Goal: Find specific page/section: Find specific page/section

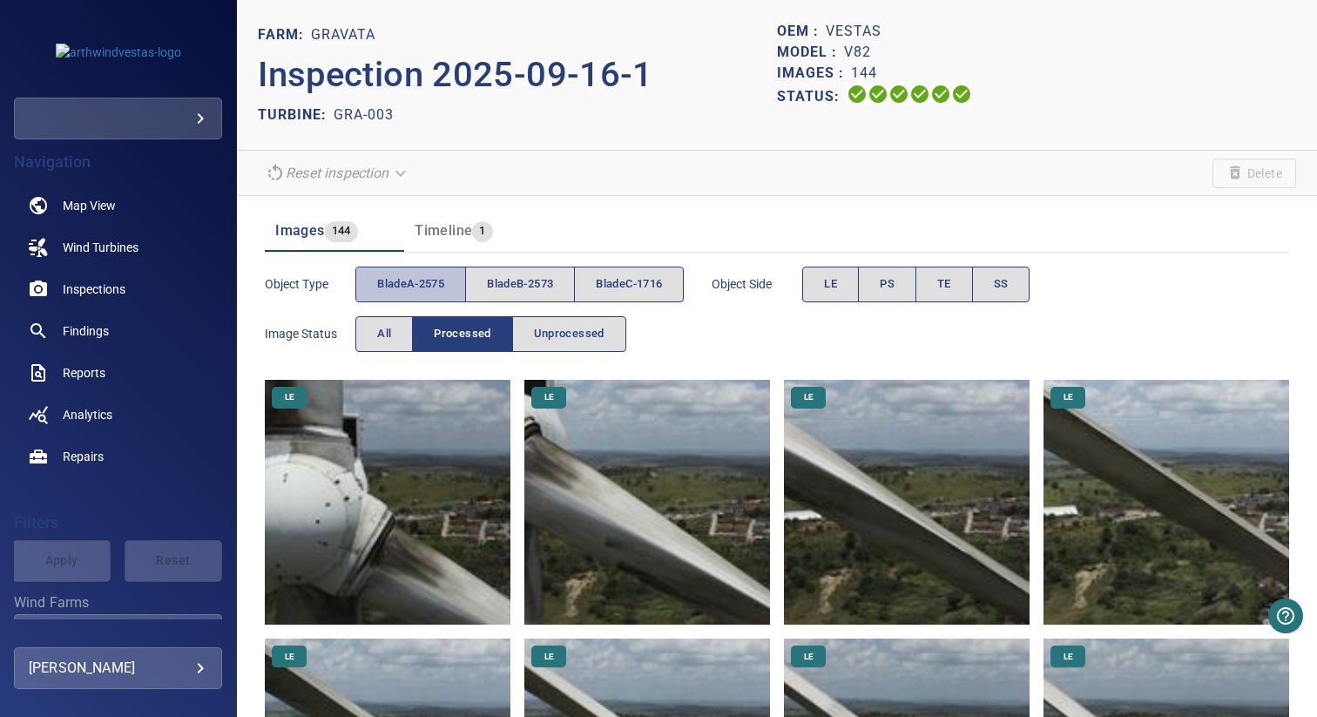
click at [422, 284] on span "bladeA-2575" at bounding box center [410, 284] width 67 height 20
click at [834, 282] on span "LE" at bounding box center [830, 284] width 13 height 20
click at [945, 283] on span "TE" at bounding box center [945, 284] width 14 height 20
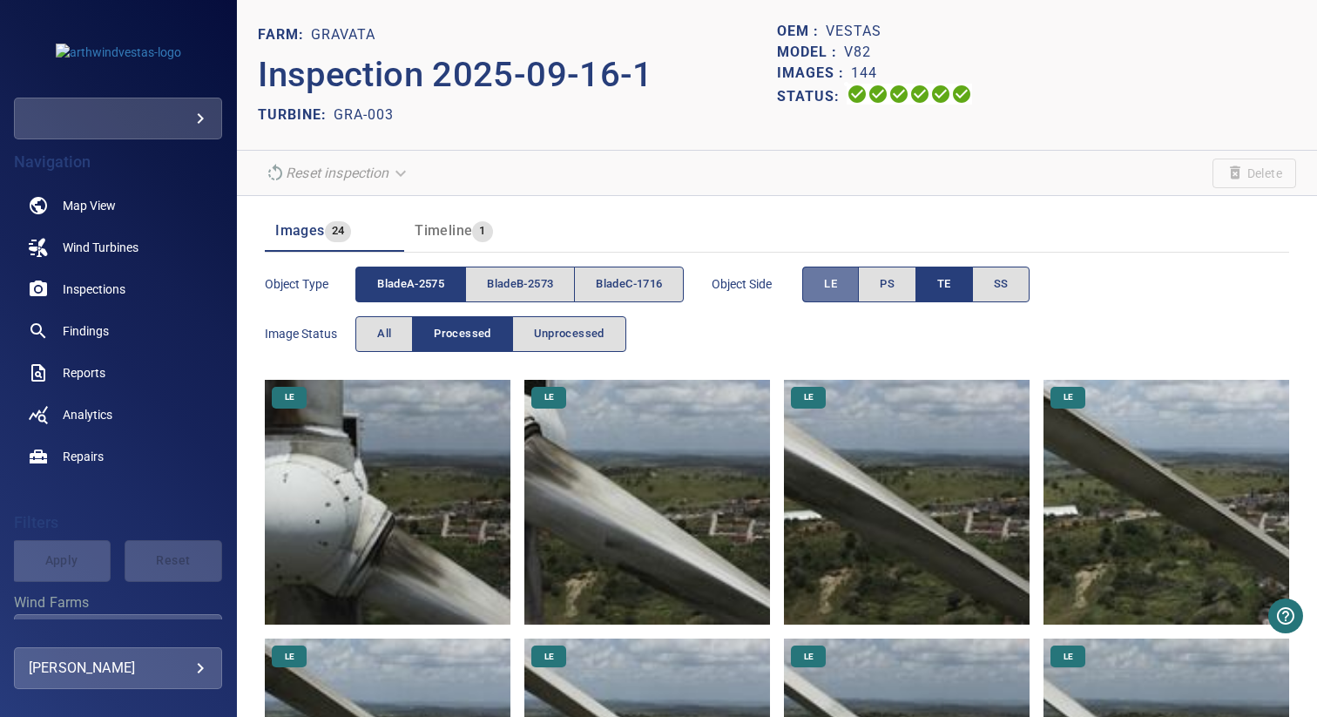
click at [836, 283] on span "LE" at bounding box center [830, 284] width 13 height 20
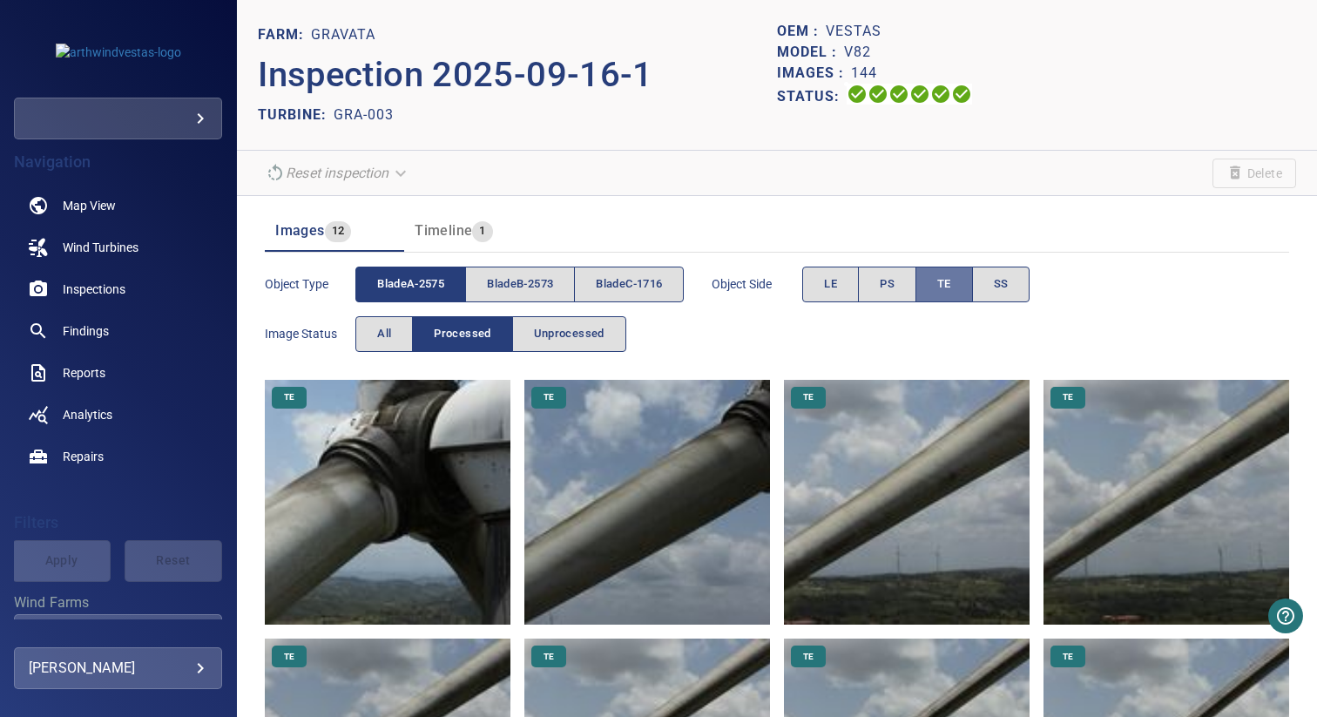
click at [952, 276] on span "TE" at bounding box center [945, 284] width 14 height 20
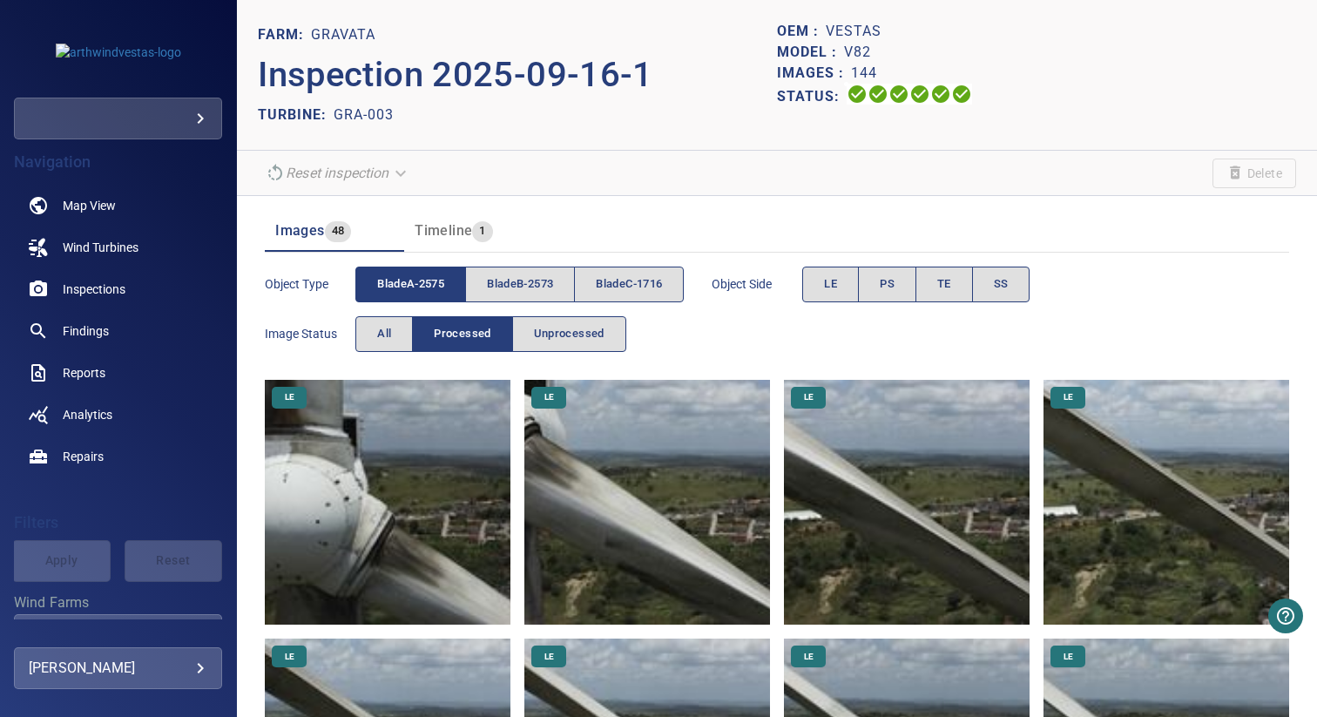
click at [438, 222] on div "Timeline 1" at bounding box center [454, 231] width 78 height 24
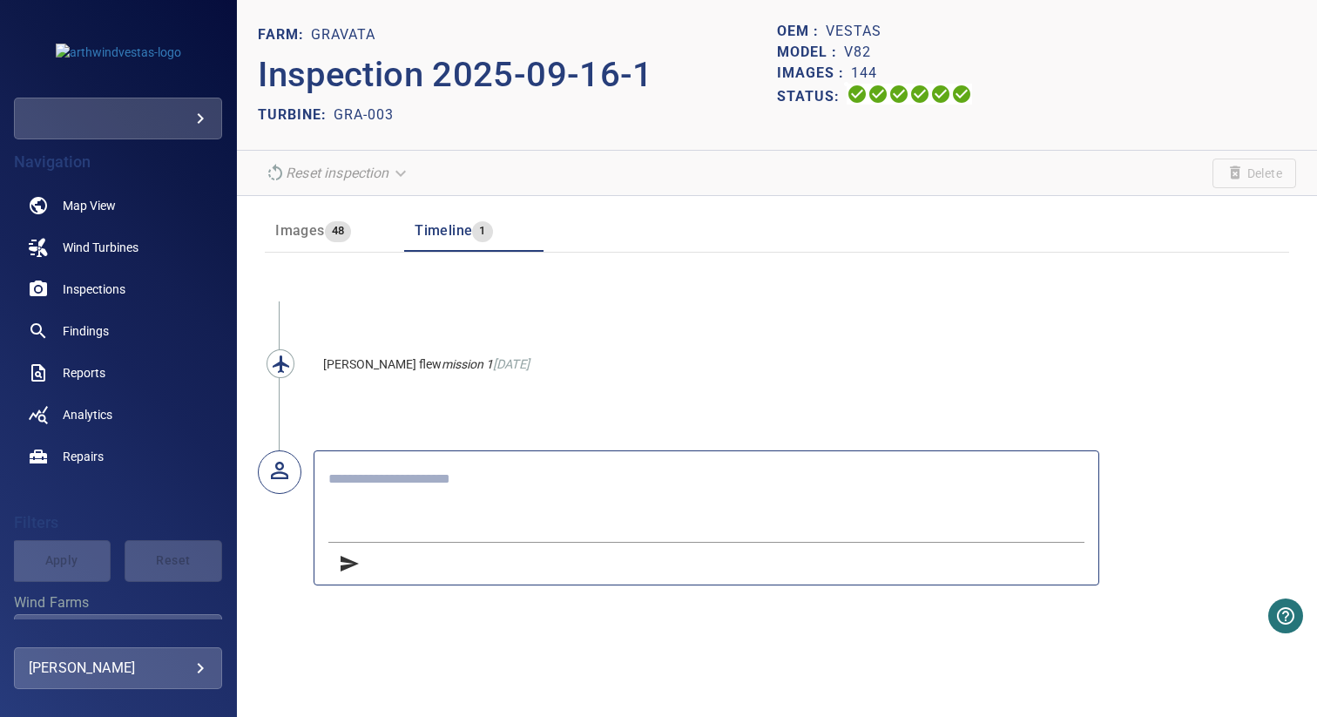
click at [325, 226] on span "48" at bounding box center [338, 231] width 27 height 20
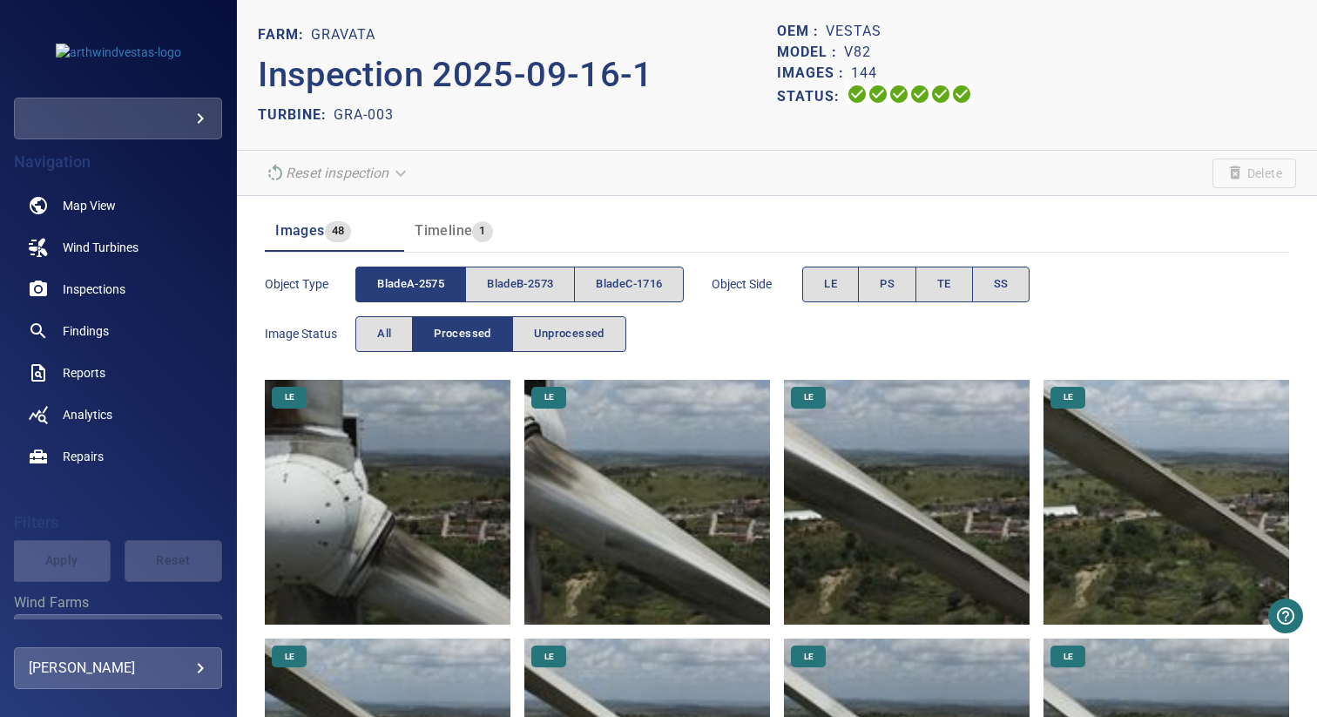
click at [797, 207] on div "Images 48 Timeline 1" at bounding box center [777, 224] width 1025 height 56
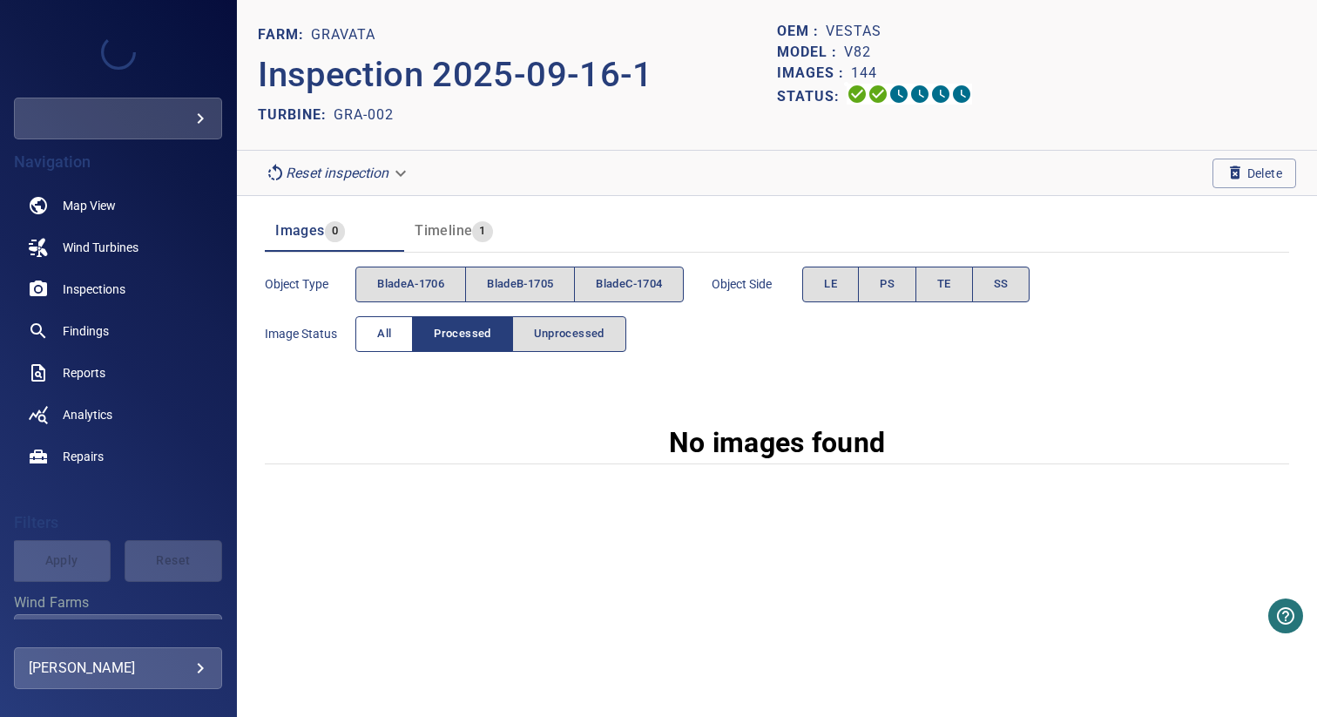
click at [393, 334] on button "All" at bounding box center [385, 334] width 58 height 36
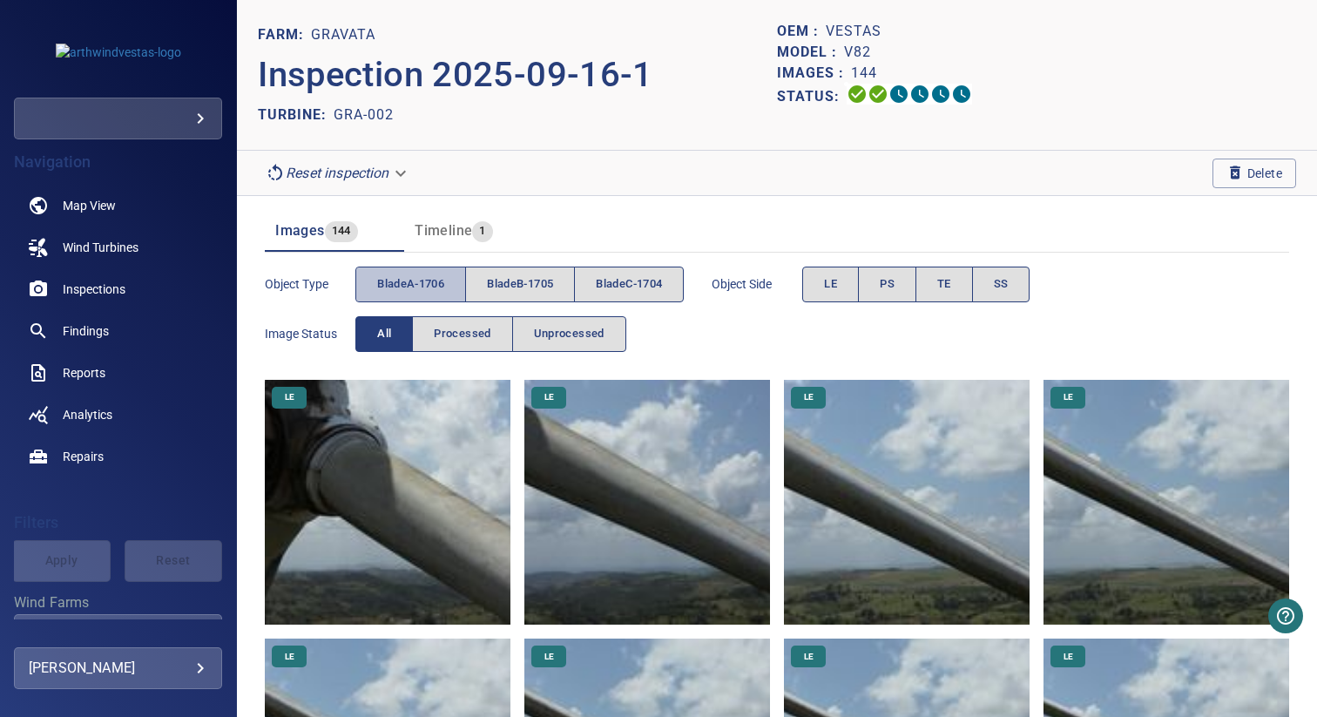
click at [411, 291] on span "bladeA-1706" at bounding box center [410, 284] width 67 height 20
click at [848, 281] on button "LE" at bounding box center [831, 285] width 57 height 36
click at [823, 207] on div "Images 12 Timeline 1" at bounding box center [777, 224] width 1025 height 56
